Goal: Communication & Community: Answer question/provide support

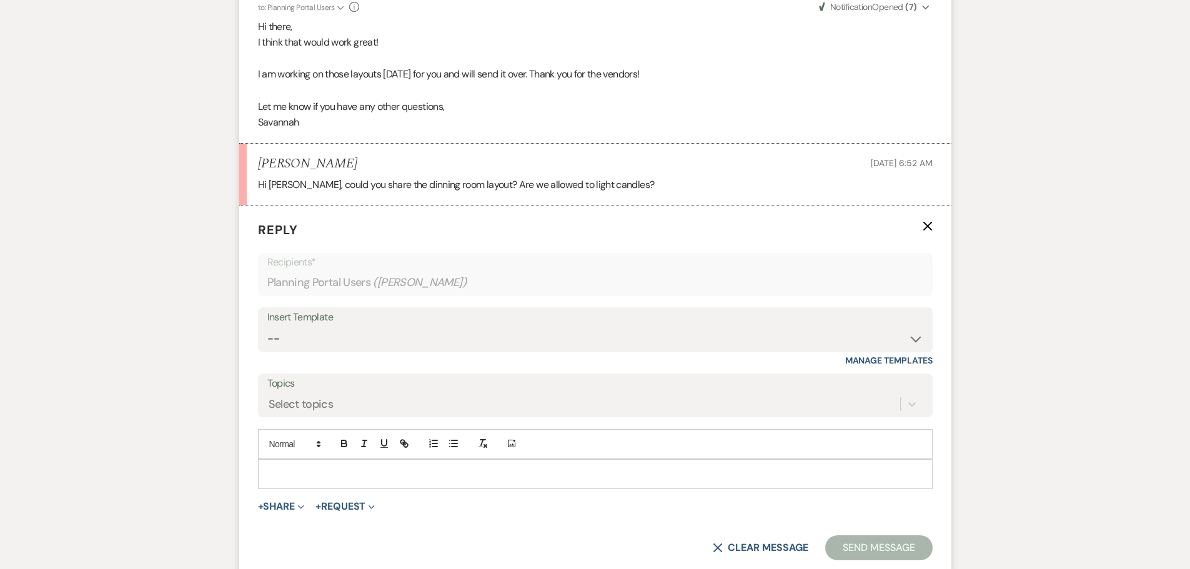
scroll to position [859, 0]
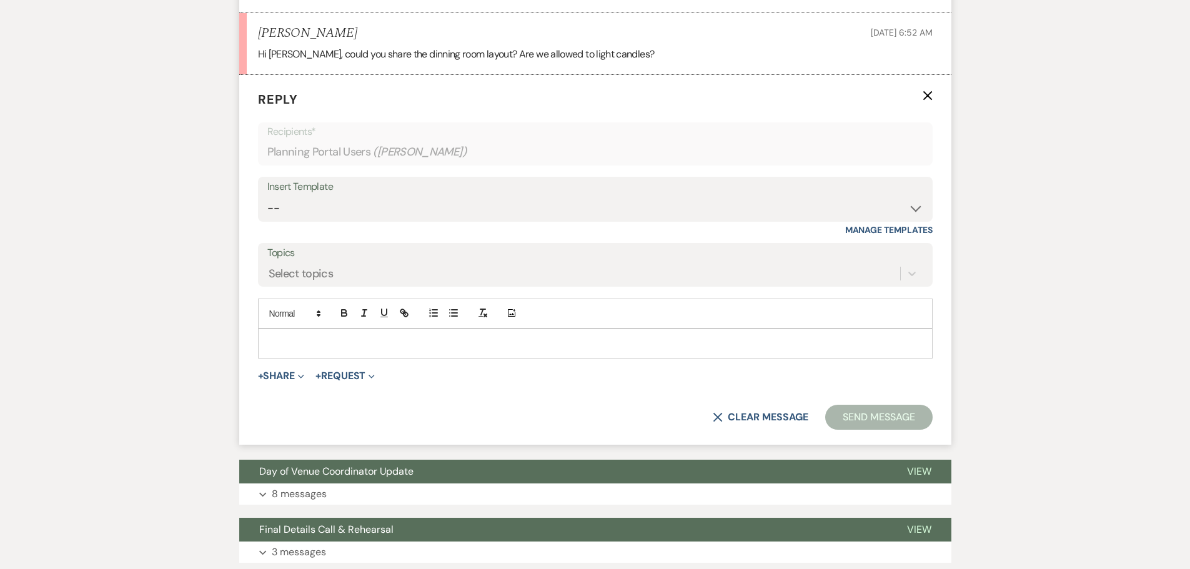
click at [364, 340] on p at bounding box center [595, 344] width 655 height 14
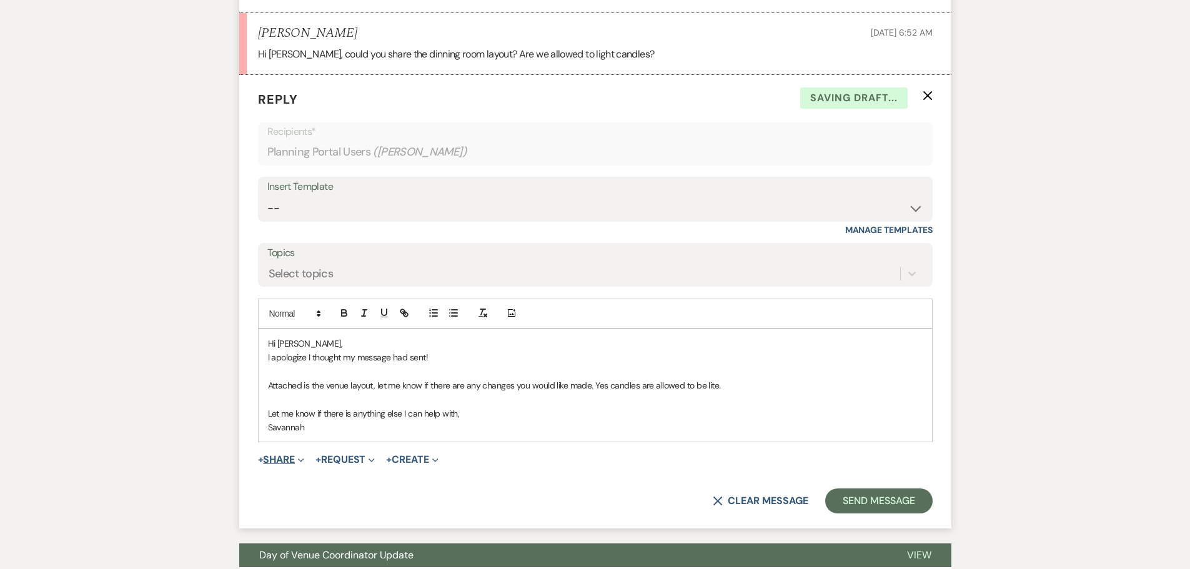
click at [274, 463] on button "+ Share Expand" at bounding box center [281, 460] width 47 height 10
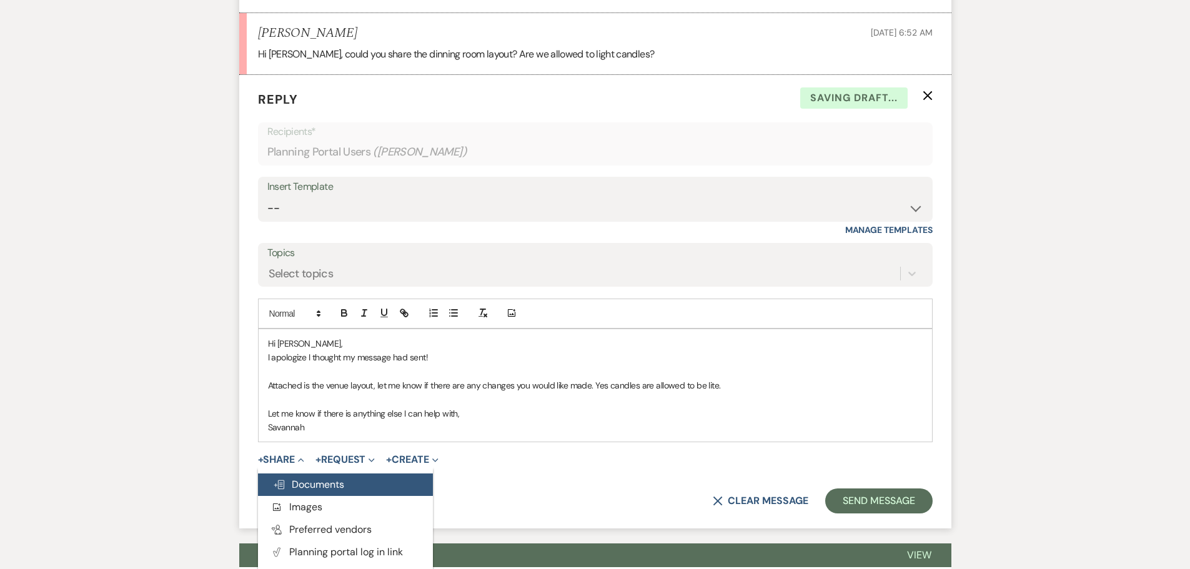
click at [350, 483] on button "Doc Upload Documents" at bounding box center [345, 484] width 175 height 22
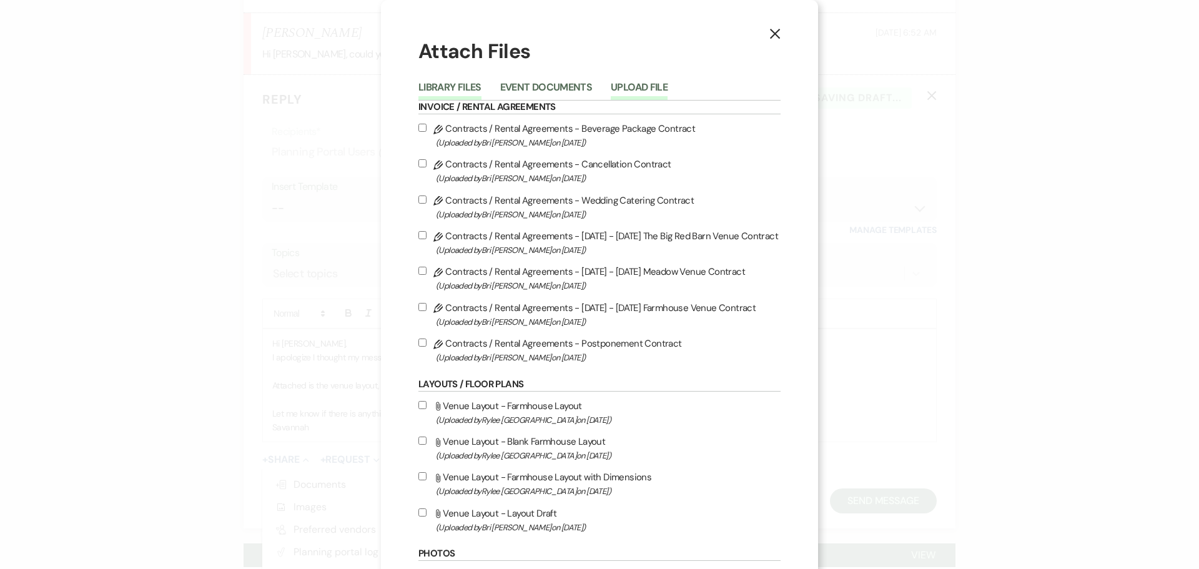
click at [658, 86] on button "Upload File" at bounding box center [639, 90] width 57 height 17
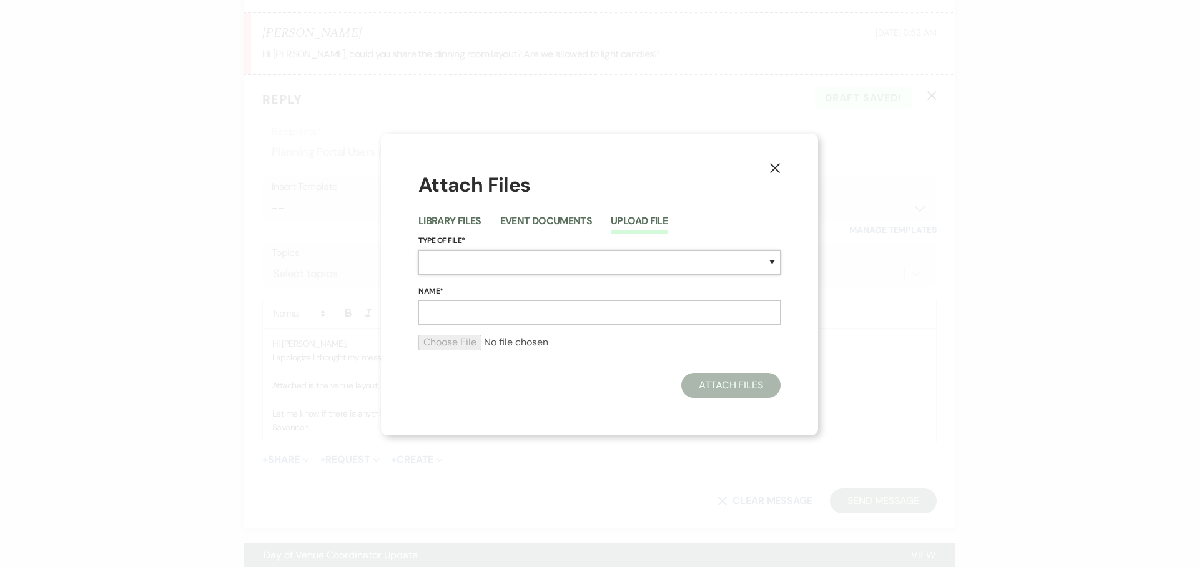
click at [612, 266] on select "Special Event Insurance Vendor Certificate of Insurance Contracts / Rental Agre…" at bounding box center [599, 262] width 362 height 24
select select "0"
click at [418, 250] on select "Special Event Insurance Vendor Certificate of Insurance Contracts / Rental Agre…" at bounding box center [599, 262] width 362 height 24
click at [565, 307] on input "Name*" at bounding box center [599, 312] width 362 height 24
click at [485, 313] on input "Name*" at bounding box center [599, 312] width 362 height 24
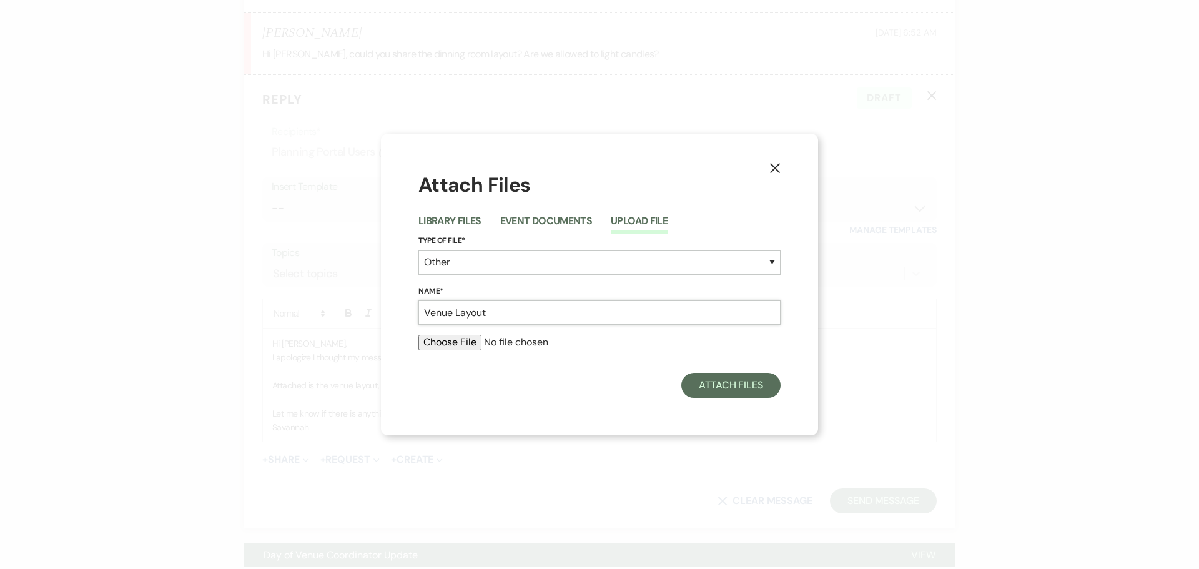
type input "Venue Layout"
click at [448, 344] on input "file" at bounding box center [599, 342] width 362 height 15
type input "C:\fakepath\Syndor Layout.pdf"
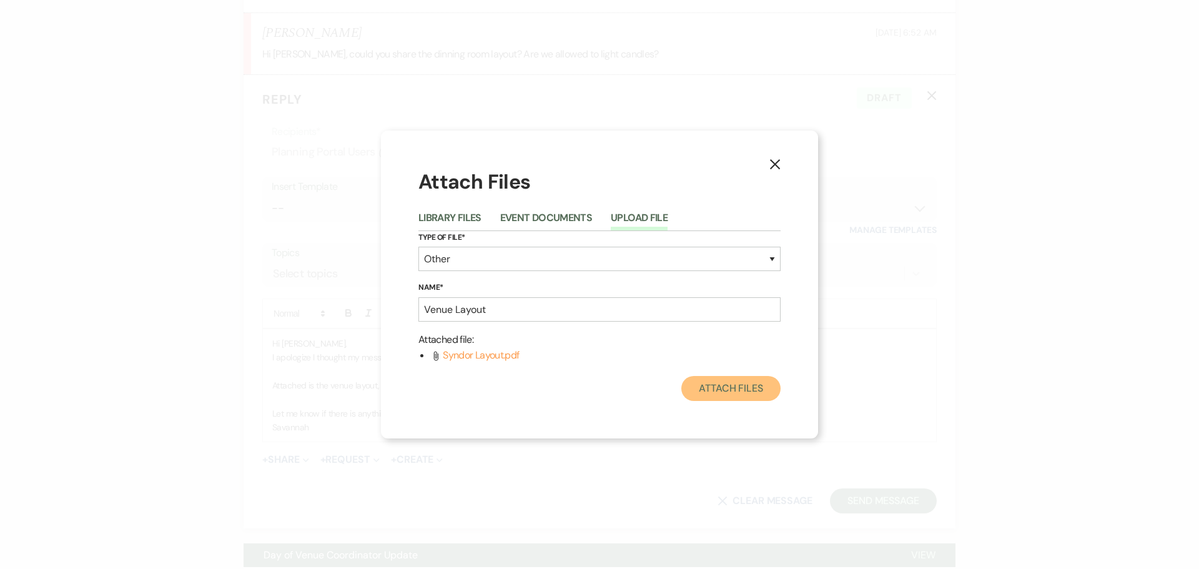
click at [745, 394] on button "Attach Files" at bounding box center [730, 388] width 99 height 25
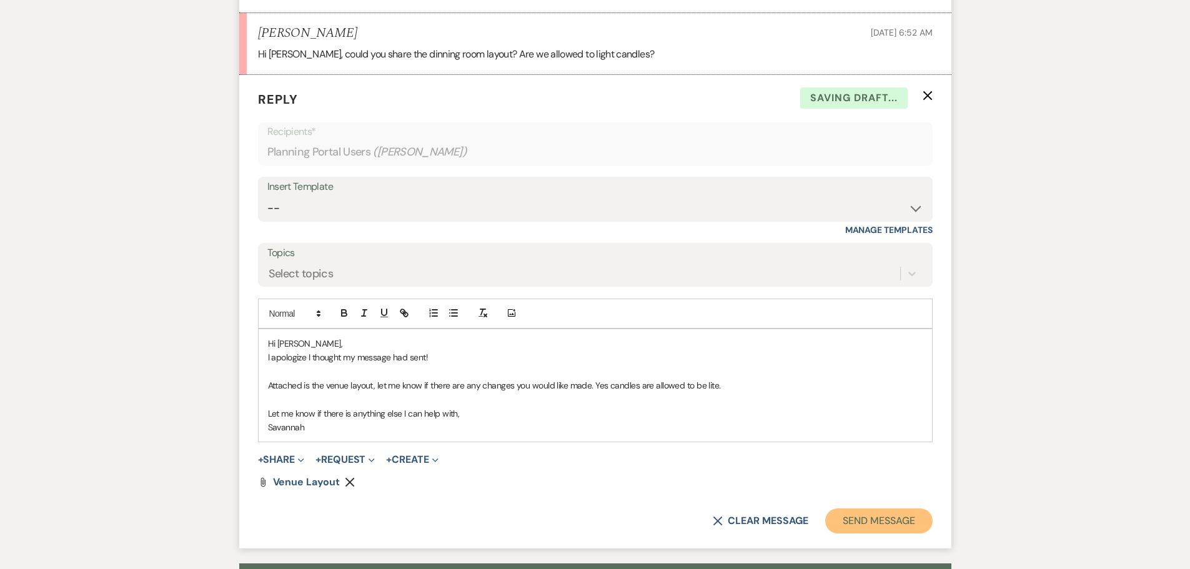
click at [894, 524] on button "Send Message" at bounding box center [878, 520] width 107 height 25
